Goal: Information Seeking & Learning: Find specific fact

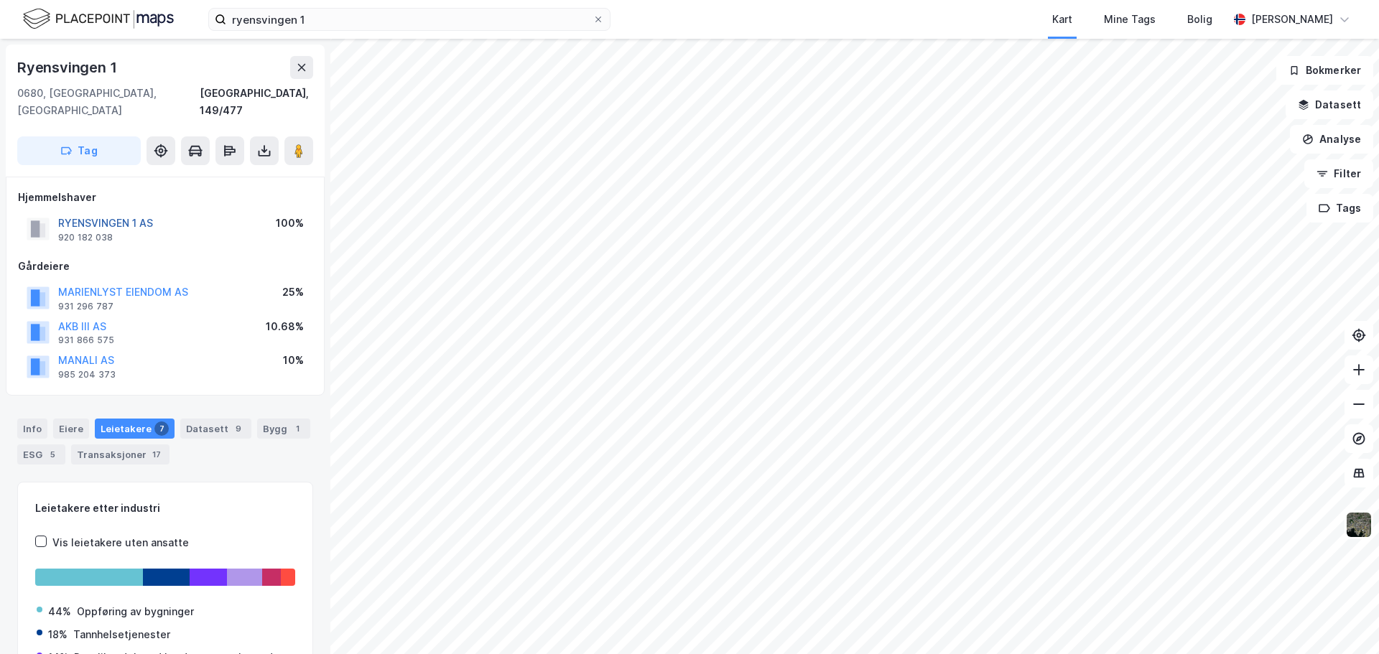
click at [0, 0] on button "RYENSVINGEN 1 AS" at bounding box center [0, 0] width 0 height 0
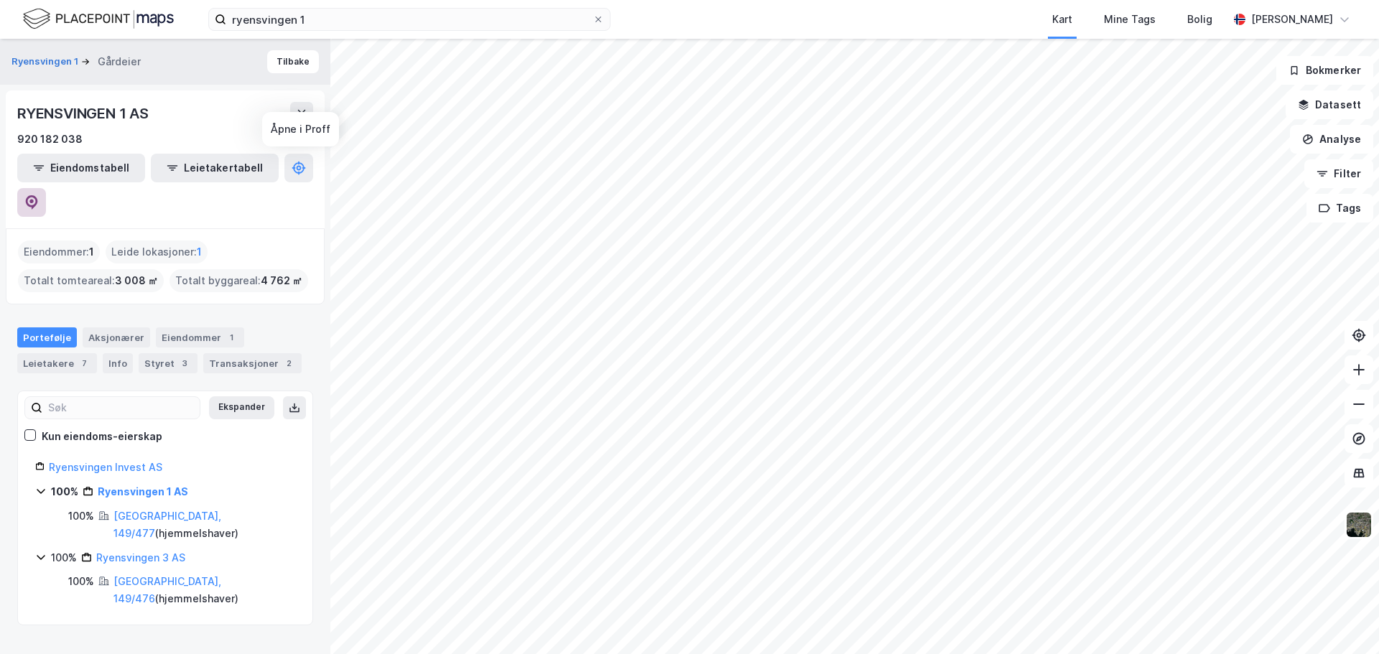
click at [46, 188] on button at bounding box center [31, 202] width 29 height 29
